Goal: Check status

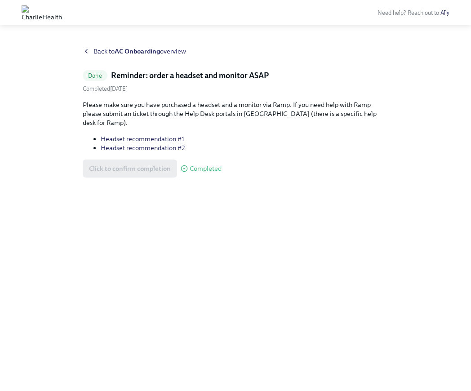
click at [208, 165] on span "Completed" at bounding box center [206, 168] width 32 height 7
click at [157, 161] on div "Click to confirm completion Completed" at bounding box center [152, 169] width 139 height 18
